Goal: Information Seeking & Learning: Learn about a topic

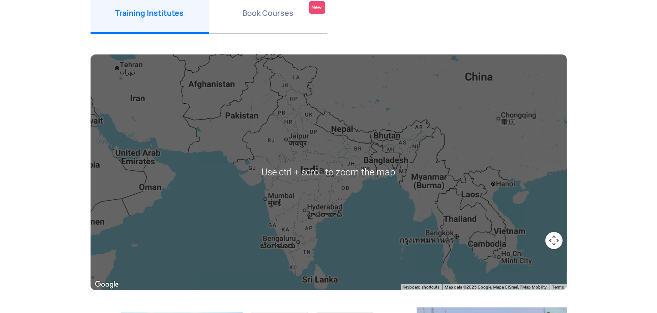
scroll to position [118, 0]
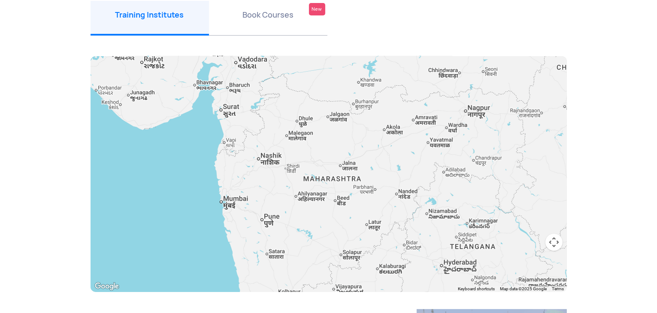
drag, startPoint x: 227, startPoint y: 134, endPoint x: 276, endPoint y: 179, distance: 66.8
click at [276, 179] on div at bounding box center [328, 174] width 476 height 236
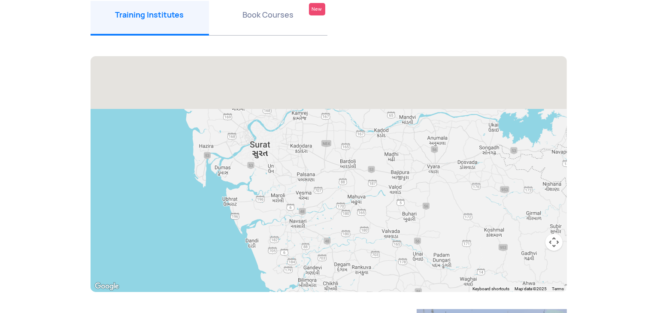
drag, startPoint x: 206, startPoint y: 109, endPoint x: 278, endPoint y: 172, distance: 96.0
click at [278, 172] on div at bounding box center [328, 174] width 476 height 236
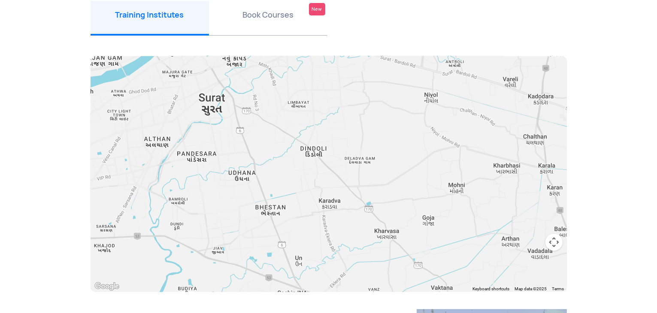
drag, startPoint x: 280, startPoint y: 99, endPoint x: 396, endPoint y: 194, distance: 150.9
click at [396, 194] on div at bounding box center [328, 174] width 476 height 236
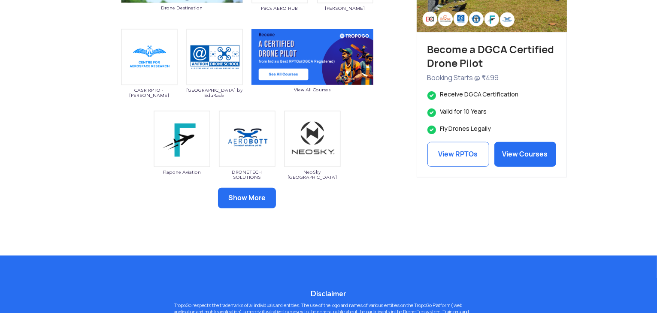
scroll to position [485, 0]
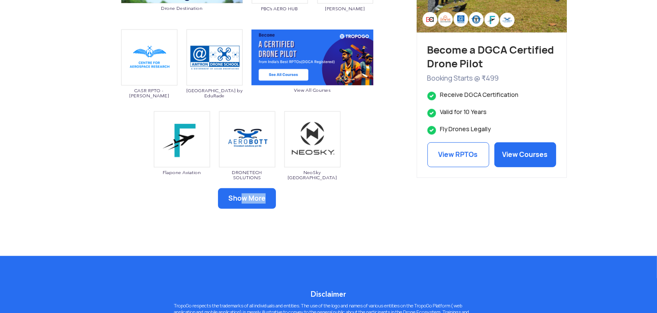
drag, startPoint x: 240, startPoint y: 210, endPoint x: 244, endPoint y: 196, distance: 14.7
click at [244, 196] on div "Show More" at bounding box center [246, 209] width 313 height 42
click at [244, 196] on button "Show More" at bounding box center [247, 198] width 58 height 21
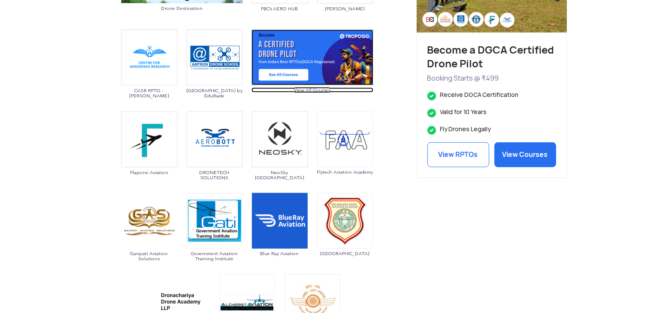
click at [313, 90] on span "View All Courses" at bounding box center [312, 89] width 122 height 5
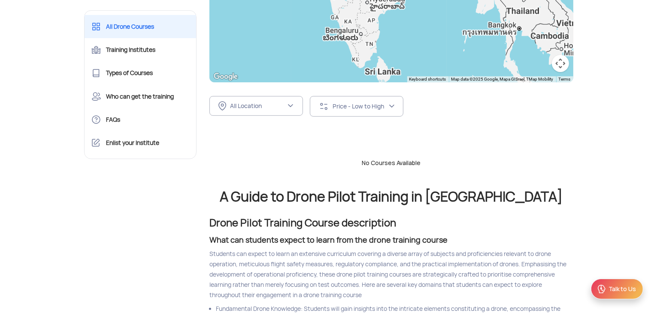
scroll to position [275, 0]
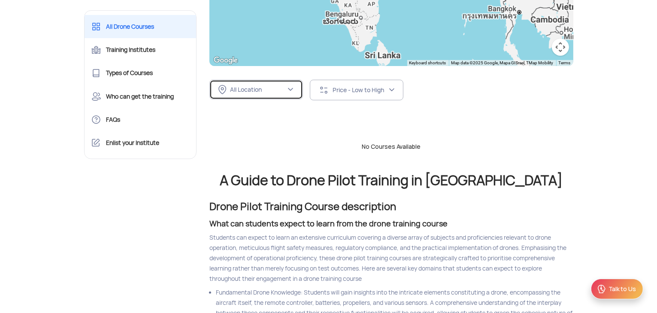
click at [273, 88] on div "All Location" at bounding box center [258, 90] width 56 height 8
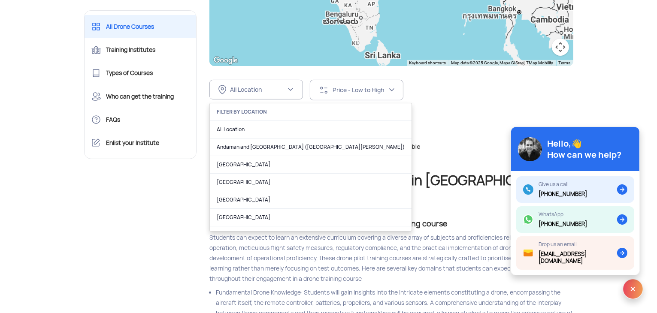
click at [257, 113] on div "FILTER BY LOCATION" at bounding box center [311, 112] width 202 height 18
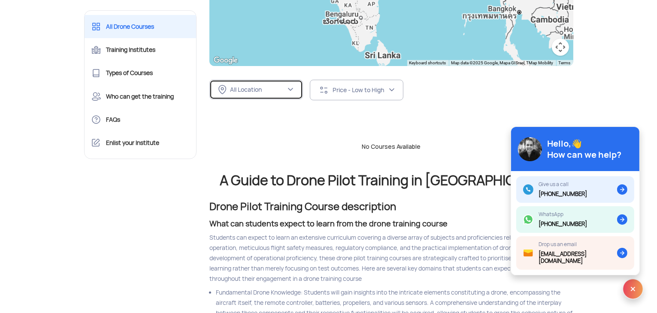
click at [275, 85] on div "All Location" at bounding box center [251, 89] width 67 height 9
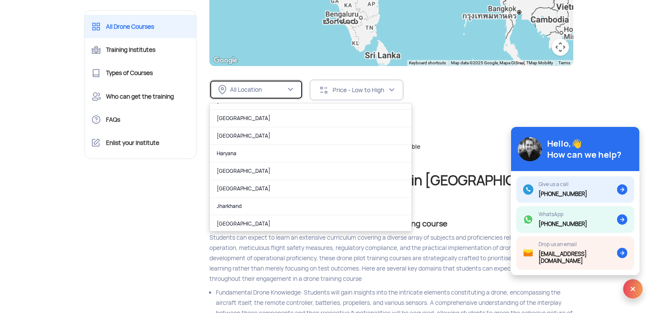
scroll to position [187, 0]
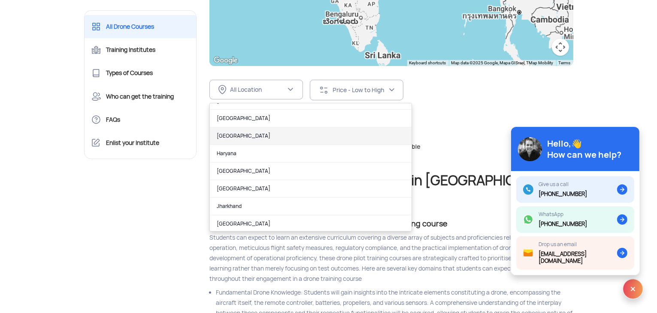
click at [266, 138] on link "Gujarat" at bounding box center [311, 136] width 202 height 18
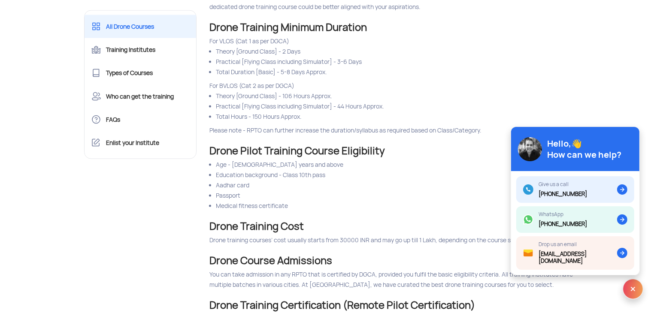
scroll to position [1245, 0]
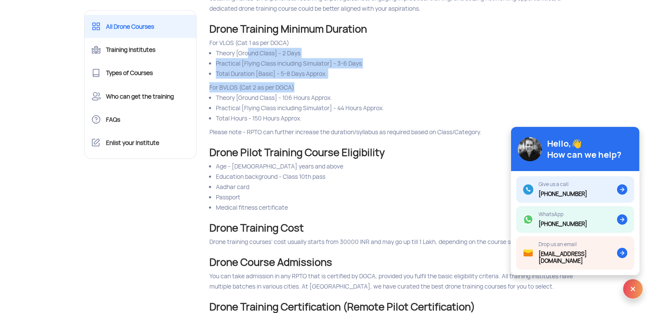
drag, startPoint x: 248, startPoint y: 72, endPoint x: 342, endPoint y: 106, distance: 99.6
click at [342, 106] on div "Drone Training Minimum Duration For VLOS (Cat 1 as per DGCA) Theory [Ground Cla…" at bounding box center [391, 86] width 377 height 124
click at [342, 93] on div "For BVLOS (Cat 2 as per DGCA)" at bounding box center [391, 87] width 364 height 10
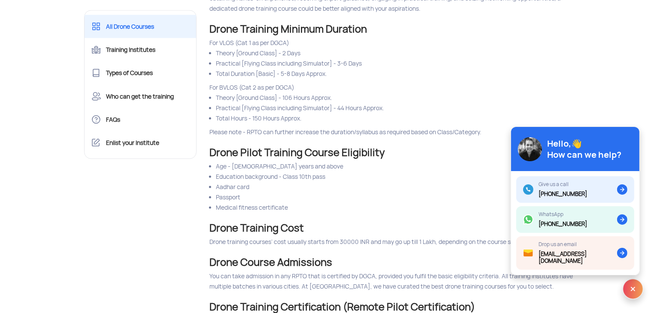
click at [374, 93] on div "For BVLOS (Cat 2 as per DGCA)" at bounding box center [391, 87] width 364 height 10
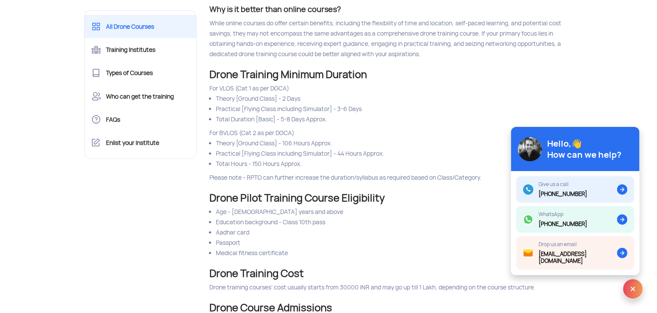
scroll to position [1200, 0]
drag, startPoint x: 331, startPoint y: 174, endPoint x: 389, endPoint y: 174, distance: 58.3
click at [389, 158] on li "Practical [Flying Class including Simulator] - 44 Hours Approx." at bounding box center [394, 153] width 357 height 10
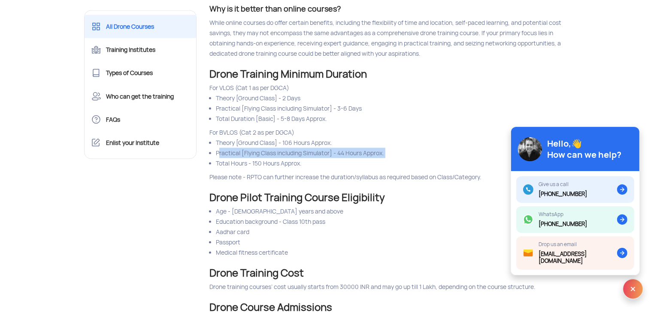
drag, startPoint x: 389, startPoint y: 174, endPoint x: 215, endPoint y: 169, distance: 174.2
click at [215, 169] on ul "Theory [Ground Class] - 106 Hours Approx. Practical [Flying Class including Sim…" at bounding box center [391, 153] width 364 height 31
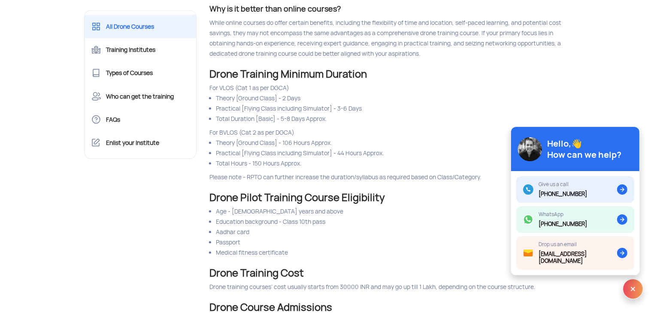
click at [350, 138] on div "For BVLOS (Cat 2 as per DGCA)" at bounding box center [391, 132] width 364 height 10
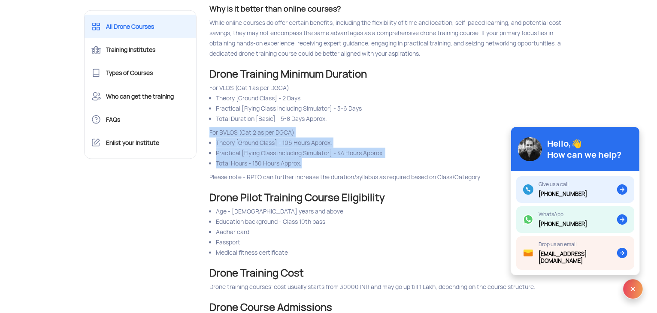
drag, startPoint x: 208, startPoint y: 153, endPoint x: 313, endPoint y: 184, distance: 109.9
click at [313, 184] on div "Drone Training Minimum Duration For VLOS (Cat 1 as per DGCA) Theory [Ground Cla…" at bounding box center [391, 131] width 377 height 124
click at [313, 169] on li "Total Hours - 150 Hours Approx." at bounding box center [394, 163] width 357 height 10
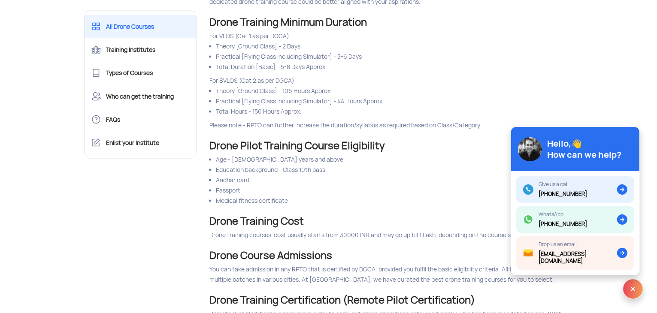
scroll to position [1268, 0]
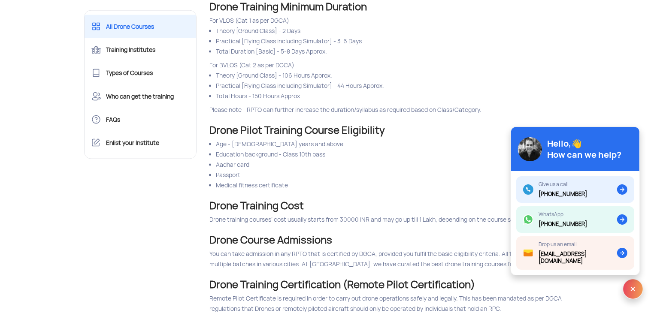
click at [317, 125] on div "Drone Training Minimum Duration For VLOS (Cat 1 as per DGCA) Theory [Ground Cla…" at bounding box center [391, 64] width 377 height 124
drag, startPoint x: 209, startPoint y: 130, endPoint x: 493, endPoint y: 130, distance: 283.5
click at [493, 115] on div "Please note - RPTO can further increase the duration/syllabus as required based…" at bounding box center [391, 110] width 364 height 10
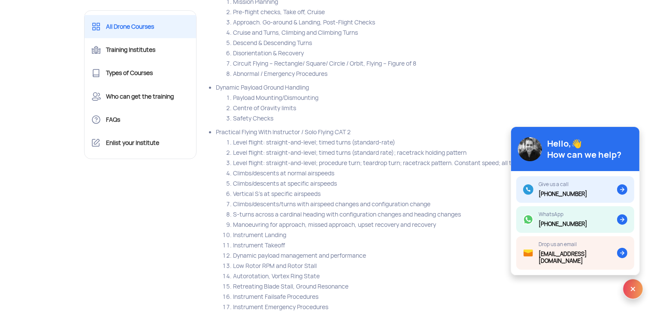
scroll to position [6320, 0]
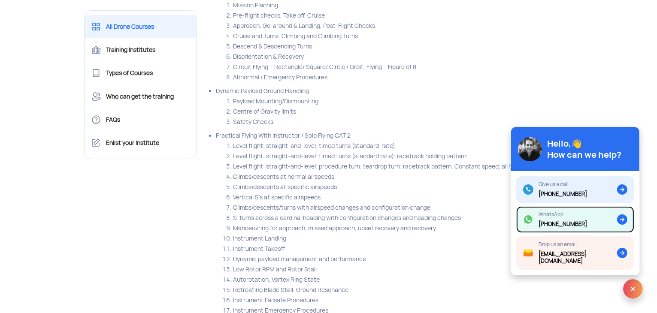
click at [601, 229] on link "WhatsApp +91 7439324645" at bounding box center [575, 219] width 118 height 27
click at [521, 51] on li "Descend & Descending Turns" at bounding box center [403, 46] width 340 height 10
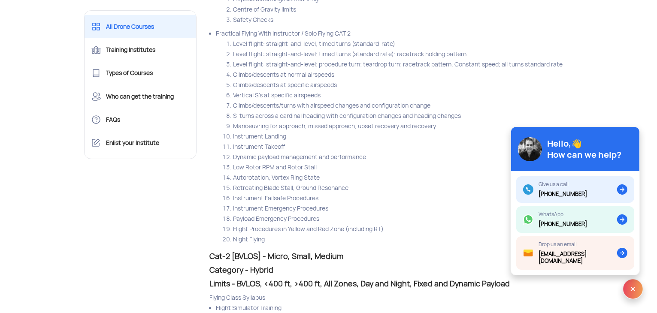
scroll to position [6421, 0]
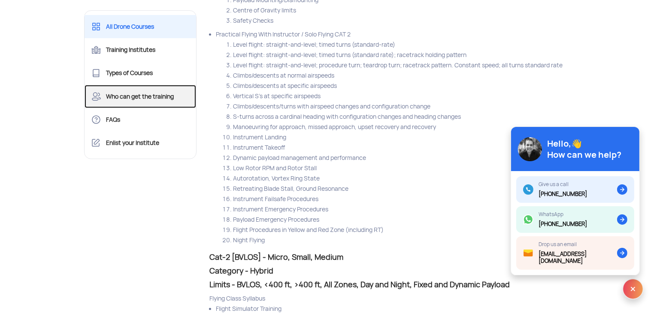
click at [139, 104] on link "Who can get the training" at bounding box center [140, 96] width 112 height 23
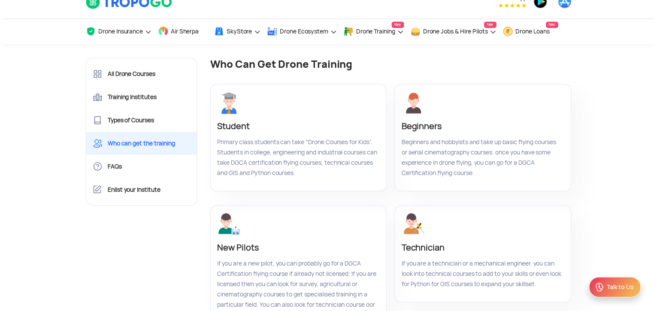
scroll to position [14, 0]
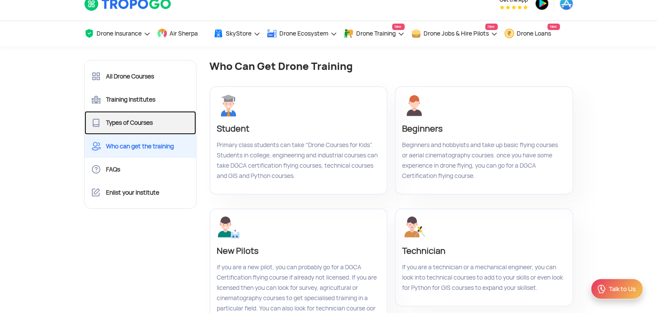
click at [170, 121] on link "Types of Courses" at bounding box center [140, 122] width 112 height 23
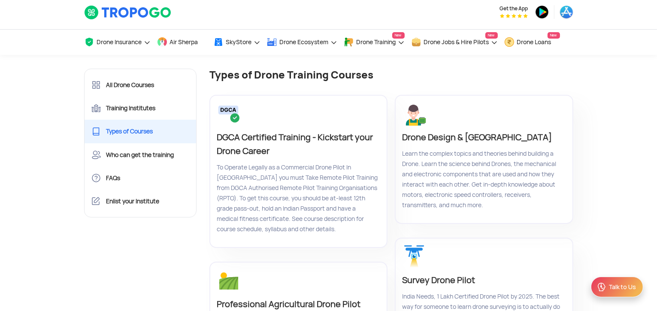
scroll to position [2, 0]
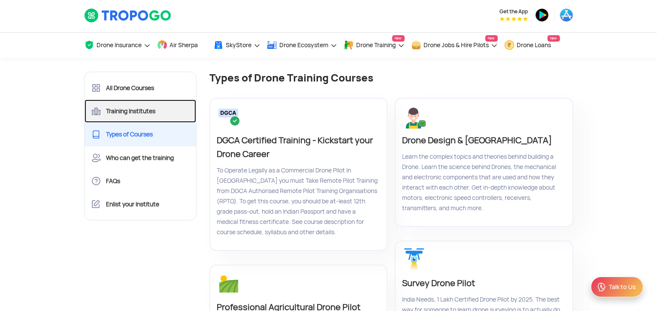
click at [164, 110] on link "Training Institutes" at bounding box center [140, 111] width 112 height 23
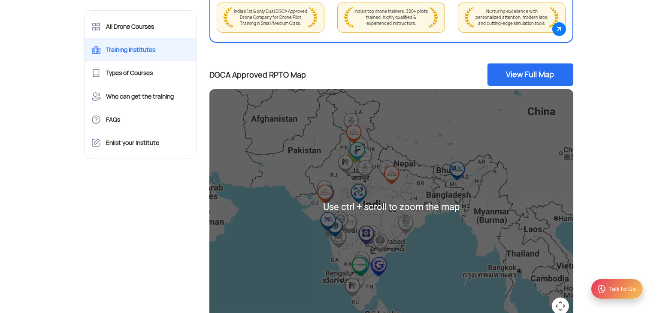
scroll to position [268, 0]
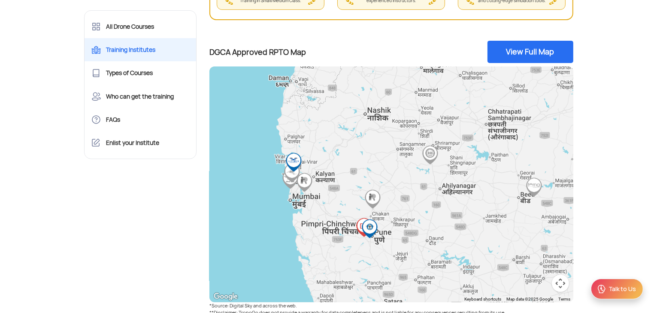
drag, startPoint x: 320, startPoint y: 226, endPoint x: 341, endPoint y: 192, distance: 40.1
click at [341, 192] on div at bounding box center [391, 184] width 364 height 236
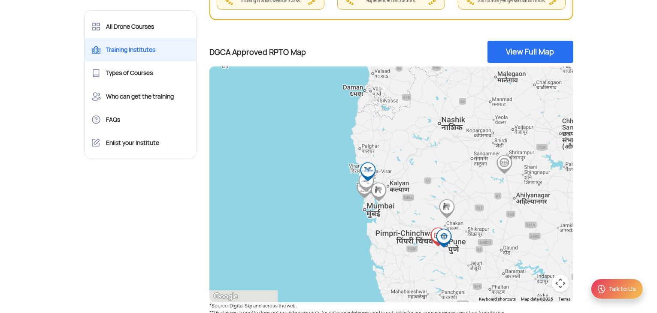
drag, startPoint x: 442, startPoint y: 256, endPoint x: 376, endPoint y: 170, distance: 108.6
click at [376, 170] on div at bounding box center [391, 184] width 364 height 236
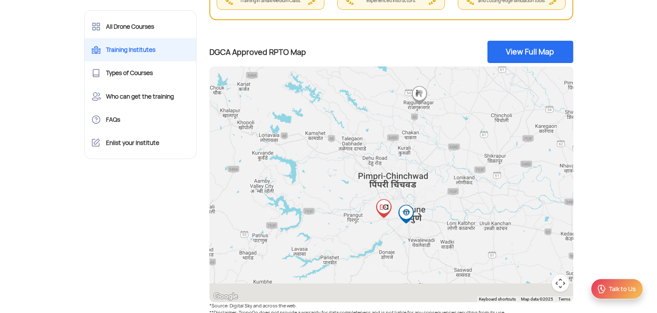
drag, startPoint x: 409, startPoint y: 206, endPoint x: 368, endPoint y: 177, distance: 50.4
click at [368, 177] on div at bounding box center [391, 184] width 364 height 236
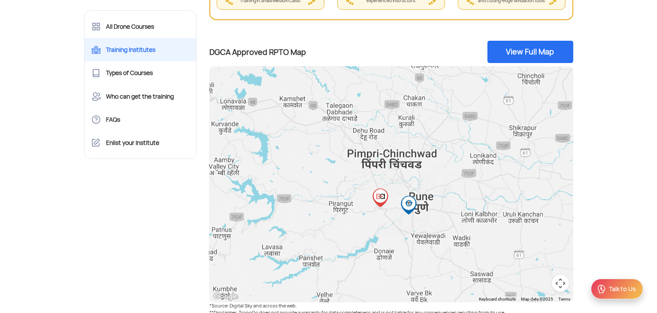
scroll to position [269, 0]
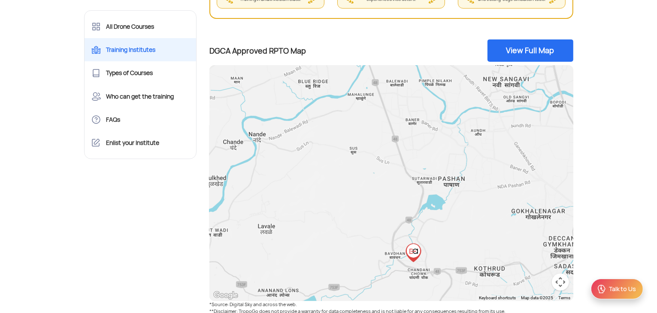
drag, startPoint x: 468, startPoint y: 204, endPoint x: 379, endPoint y: 174, distance: 93.9
click at [379, 174] on div at bounding box center [391, 183] width 364 height 236
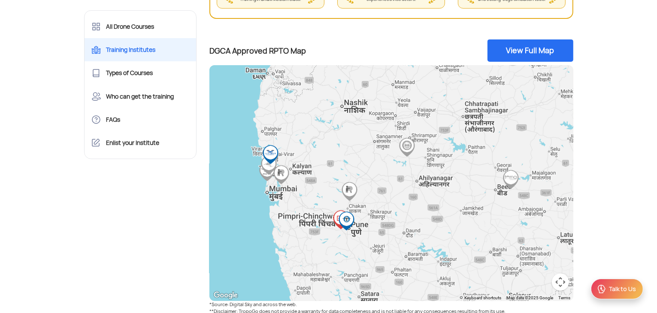
drag, startPoint x: 461, startPoint y: 196, endPoint x: 440, endPoint y: 249, distance: 56.9
click at [440, 249] on div at bounding box center [391, 183] width 364 height 236
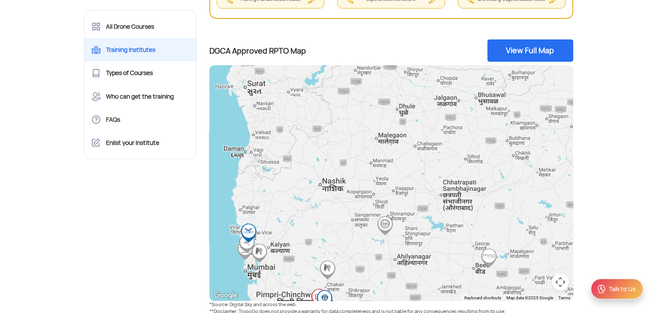
drag, startPoint x: 423, startPoint y: 180, endPoint x: 383, endPoint y: 308, distance: 134.1
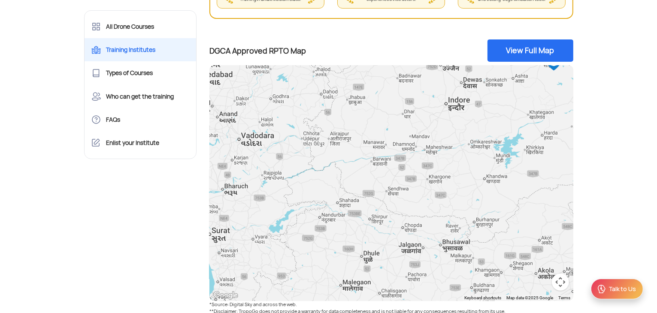
drag, startPoint x: 458, startPoint y: 232, endPoint x: 444, endPoint y: 310, distance: 79.2
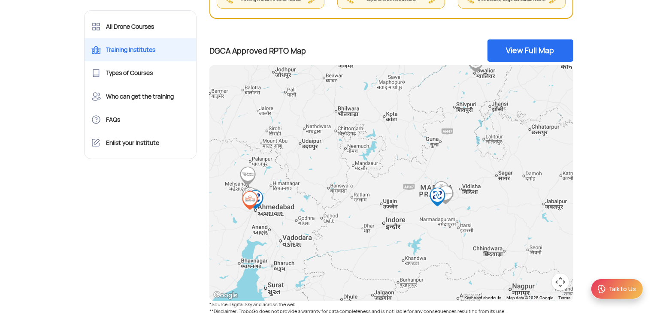
drag, startPoint x: 491, startPoint y: 210, endPoint x: 423, endPoint y: 256, distance: 81.5
click at [423, 256] on div at bounding box center [391, 183] width 364 height 236
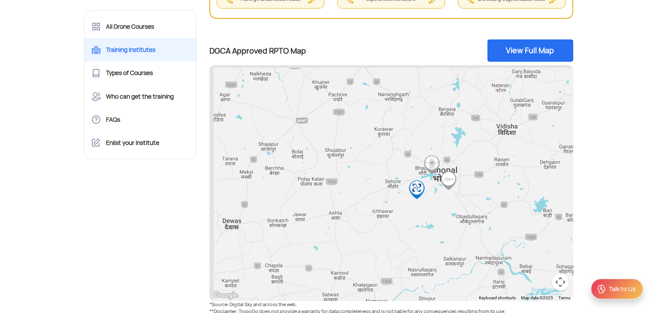
drag, startPoint x: 441, startPoint y: 183, endPoint x: 457, endPoint y: 238, distance: 57.6
click at [457, 238] on div at bounding box center [391, 183] width 364 height 236
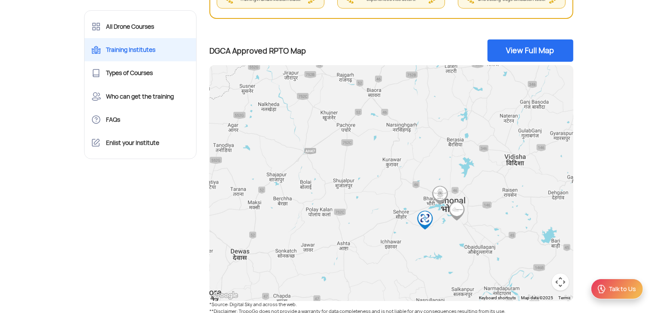
click at [457, 238] on div at bounding box center [391, 183] width 364 height 236
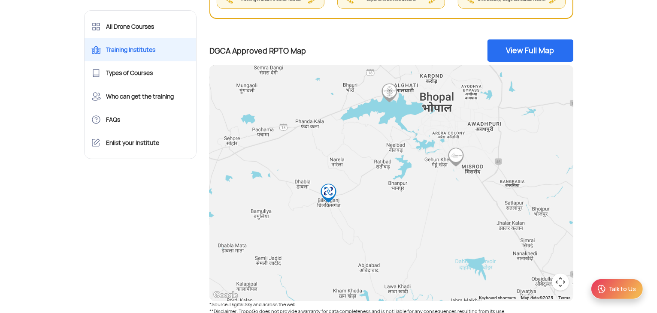
click at [326, 195] on img "DRONELAB ACADEMY" at bounding box center [328, 193] width 19 height 19
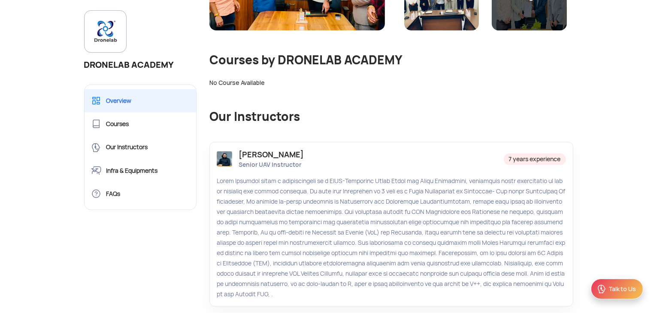
scroll to position [344, 0]
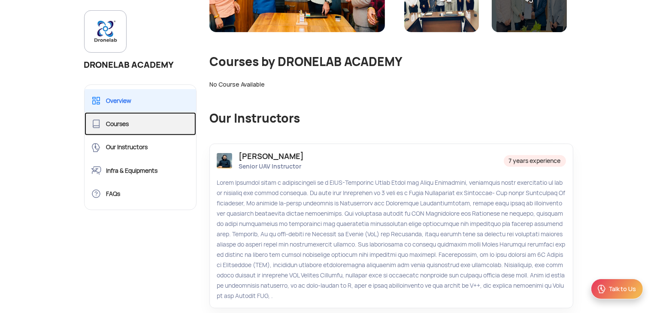
click at [135, 124] on link "Courses" at bounding box center [140, 123] width 112 height 23
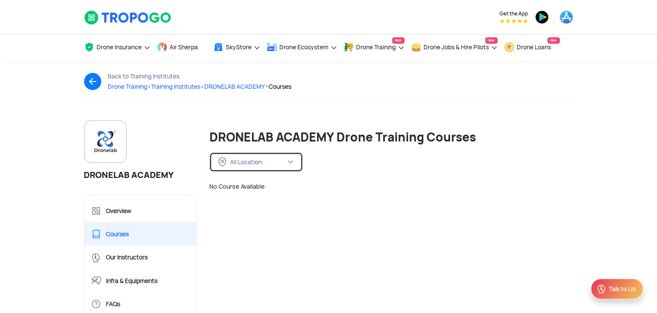
click at [267, 158] on div "All Location" at bounding box center [258, 162] width 56 height 8
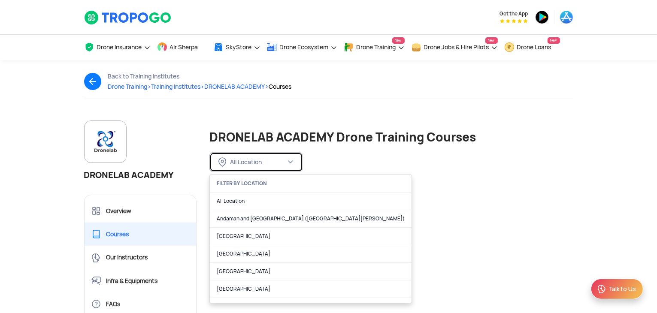
click at [267, 158] on div "All Location" at bounding box center [258, 162] width 56 height 8
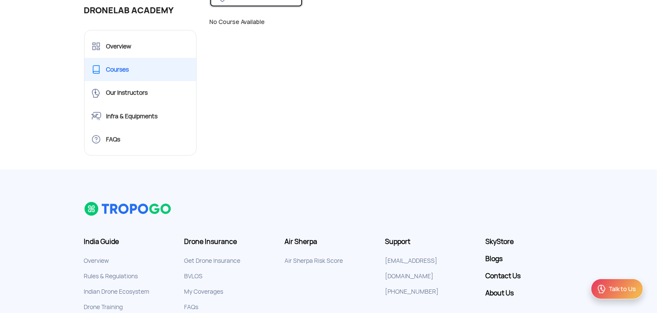
scroll to position [172, 0]
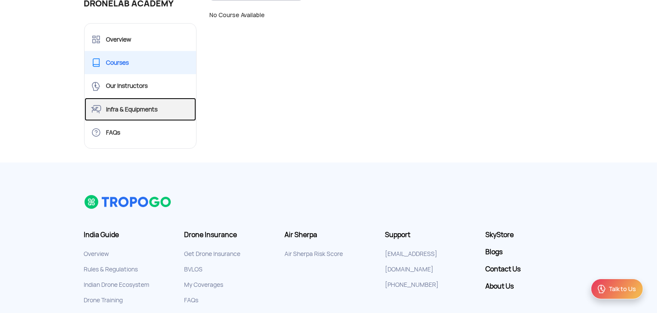
click at [148, 105] on link "Infra & Equipments" at bounding box center [140, 109] width 112 height 23
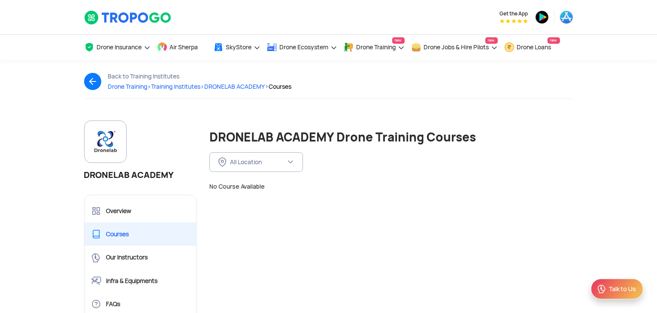
scroll to position [0, 0]
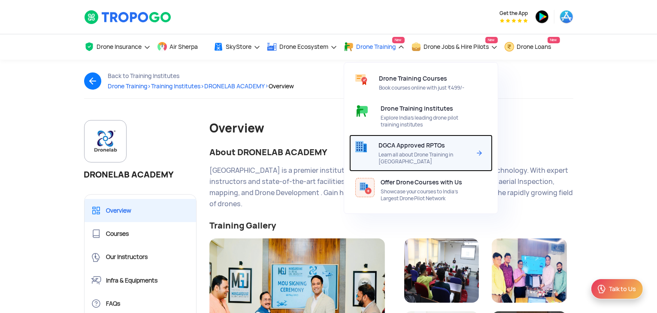
click at [417, 148] on span "DGCA Approved RPTOs" at bounding box center [411, 145] width 66 height 7
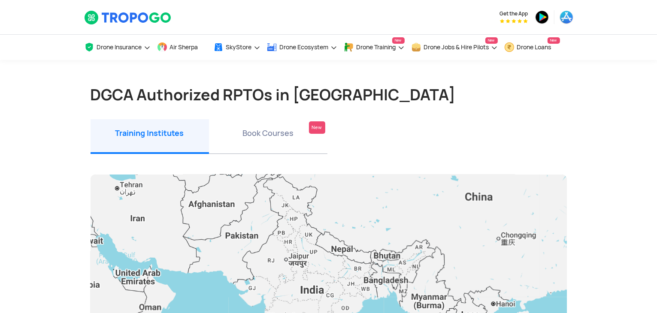
drag, startPoint x: 0, startPoint y: 0, endPoint x: 373, endPoint y: 134, distance: 396.5
click at [373, 134] on ul "Training Institutes Book Courses New" at bounding box center [328, 136] width 476 height 35
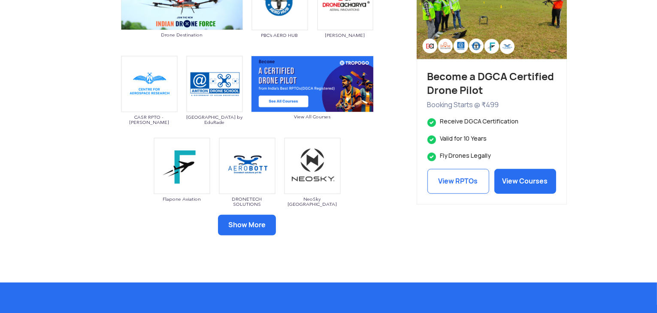
scroll to position [457, 0]
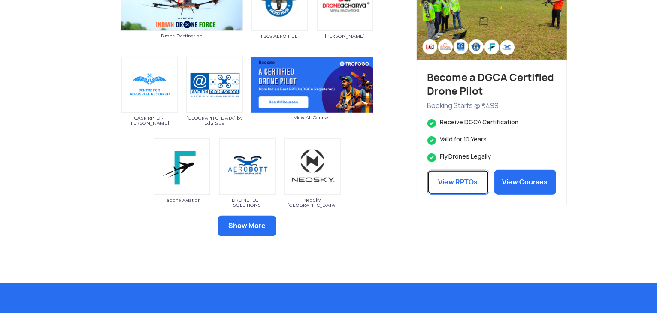
click at [470, 183] on link "View RPTOs" at bounding box center [458, 182] width 62 height 25
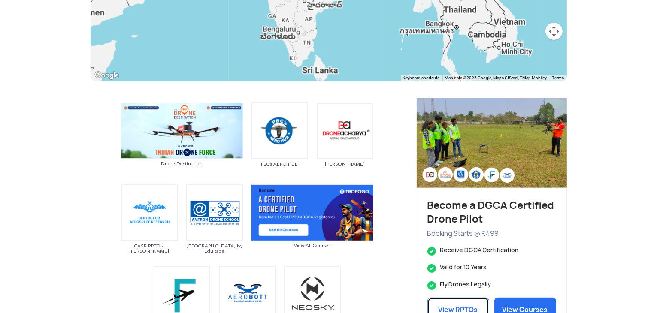
scroll to position [329, 0]
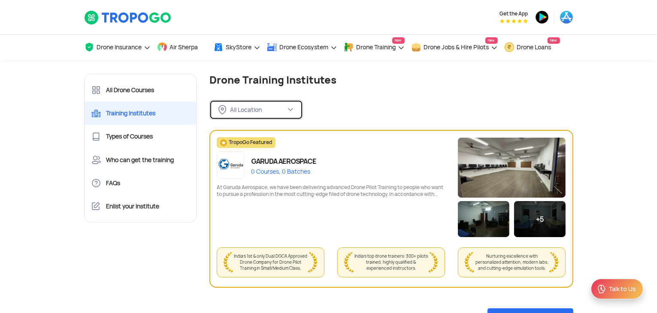
click at [291, 114] on button "All Location" at bounding box center [255, 110] width 93 height 20
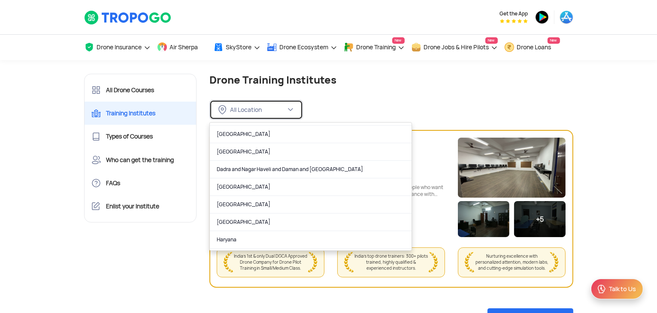
scroll to position [144, 0]
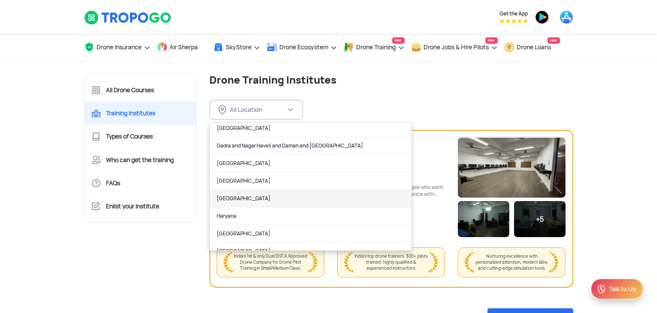
click at [257, 200] on link "Gujarat" at bounding box center [311, 199] width 202 height 18
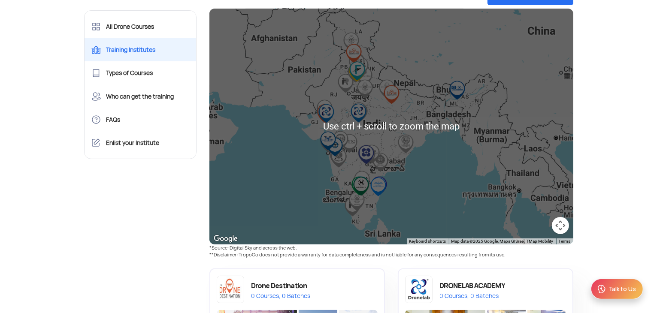
scroll to position [158, 0]
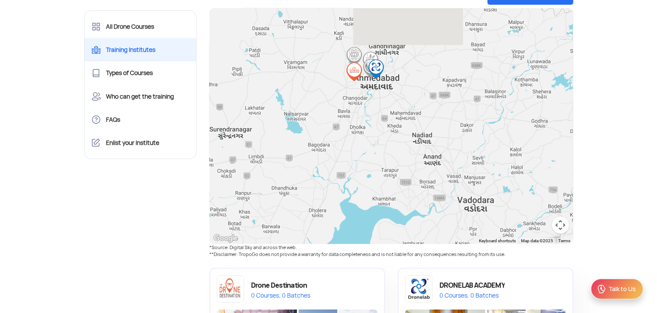
drag, startPoint x: 438, startPoint y: 76, endPoint x: 391, endPoint y: 153, distance: 89.7
click at [391, 153] on div at bounding box center [391, 126] width 364 height 236
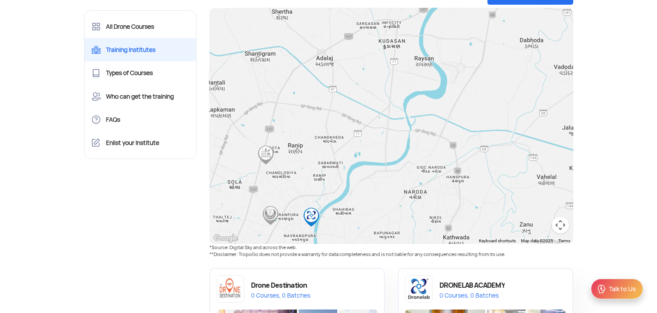
drag, startPoint x: 419, startPoint y: 77, endPoint x: 353, endPoint y: 220, distance: 158.1
click at [353, 220] on div at bounding box center [391, 126] width 364 height 236
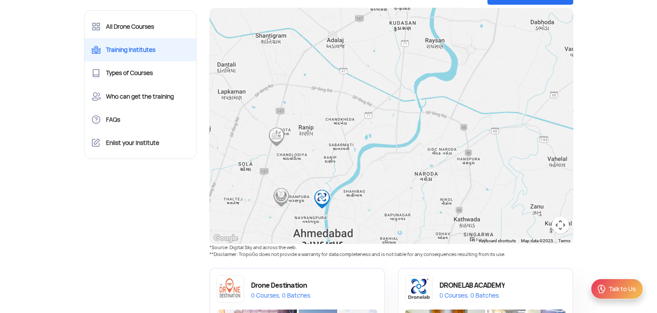
drag, startPoint x: 362, startPoint y: 192, endPoint x: 393, endPoint y: 137, distance: 63.2
click at [393, 137] on div at bounding box center [391, 126] width 364 height 236
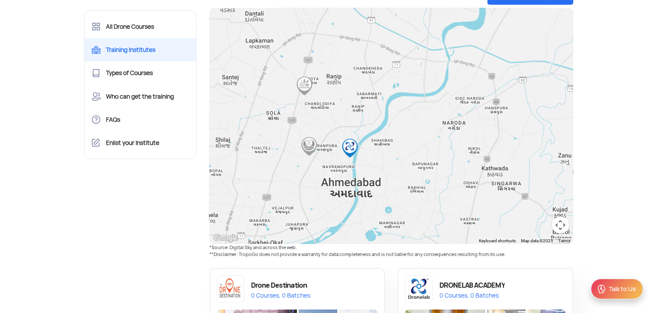
click at [354, 145] on img "DRONELAB ACADEMY" at bounding box center [349, 148] width 19 height 19
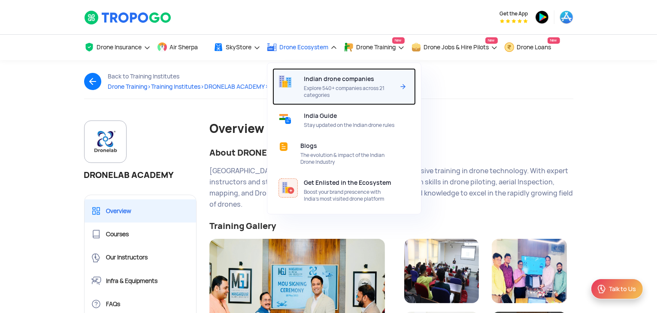
click at [327, 81] on span "Indian drone companies" at bounding box center [339, 78] width 70 height 7
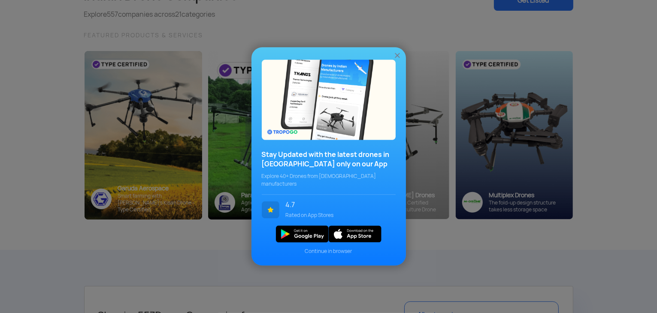
scroll to position [84, 0]
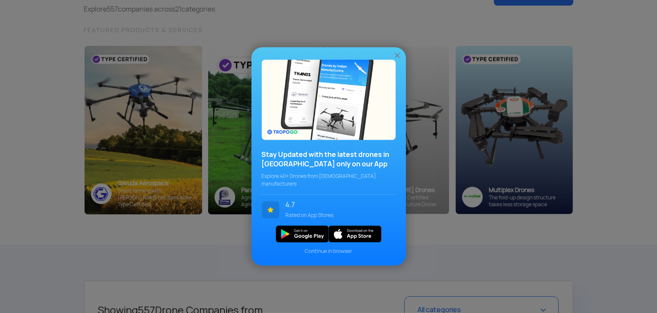
click at [399, 60] on img at bounding box center [397, 55] width 9 height 9
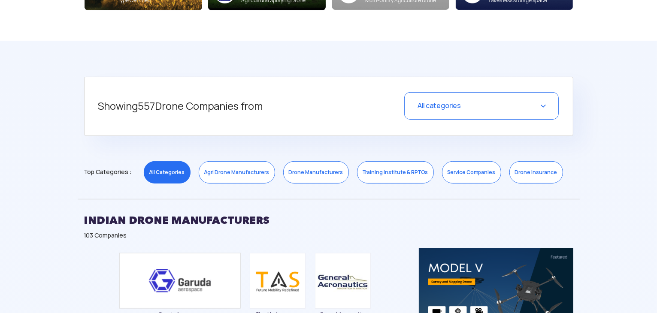
scroll to position [288, 0]
click at [314, 172] on link "Drone Manufacturers" at bounding box center [316, 172] width 66 height 22
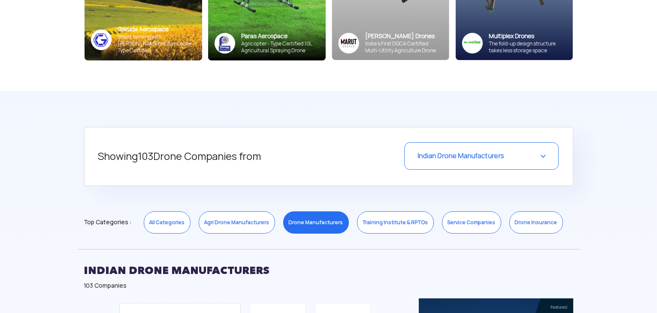
scroll to position [235, 0]
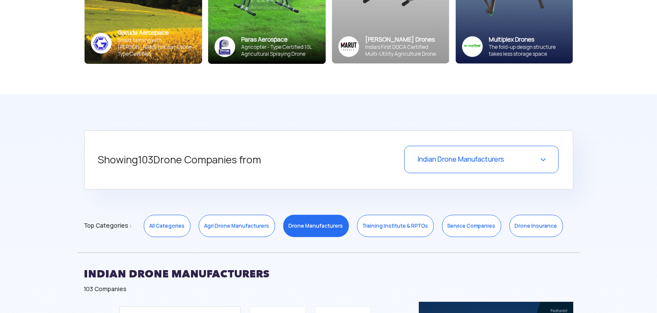
click at [404, 221] on link "Training Institute & RPTOs" at bounding box center [395, 226] width 77 height 22
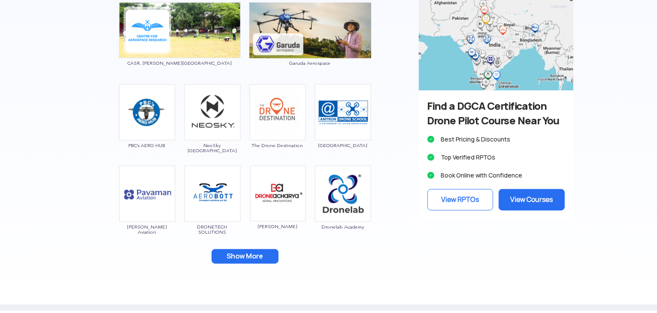
scroll to position [539, 0]
click at [213, 115] on img at bounding box center [212, 112] width 57 height 57
